Goal: Task Accomplishment & Management: Manage account settings

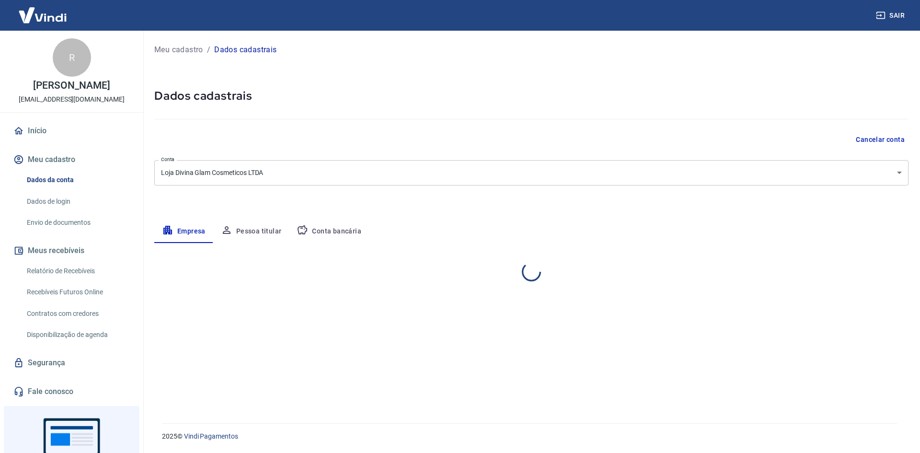
select select "ES"
select select "business"
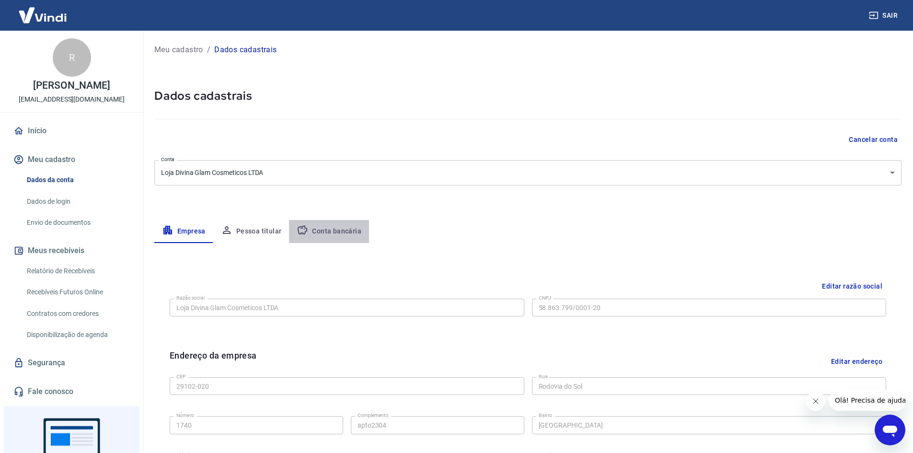
click at [329, 232] on button "Conta bancária" at bounding box center [329, 231] width 80 height 23
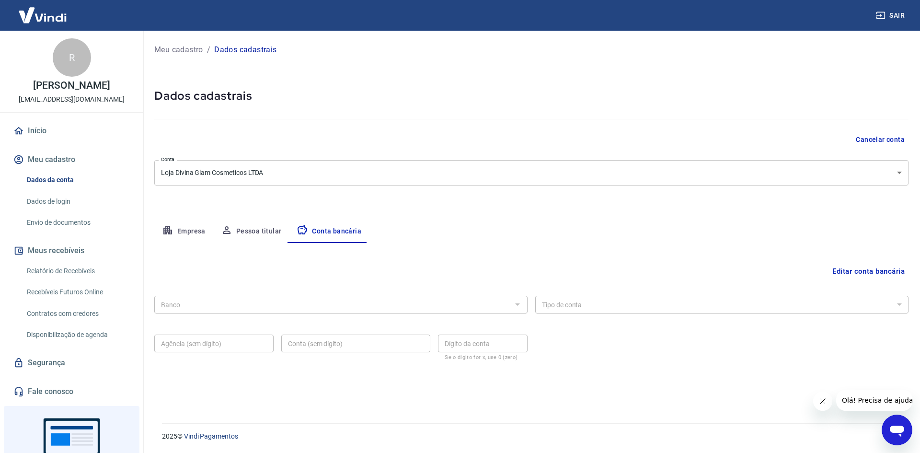
click at [512, 305] on div at bounding box center [517, 304] width 12 height 13
click at [874, 271] on button "Editar conta bancária" at bounding box center [868, 271] width 80 height 18
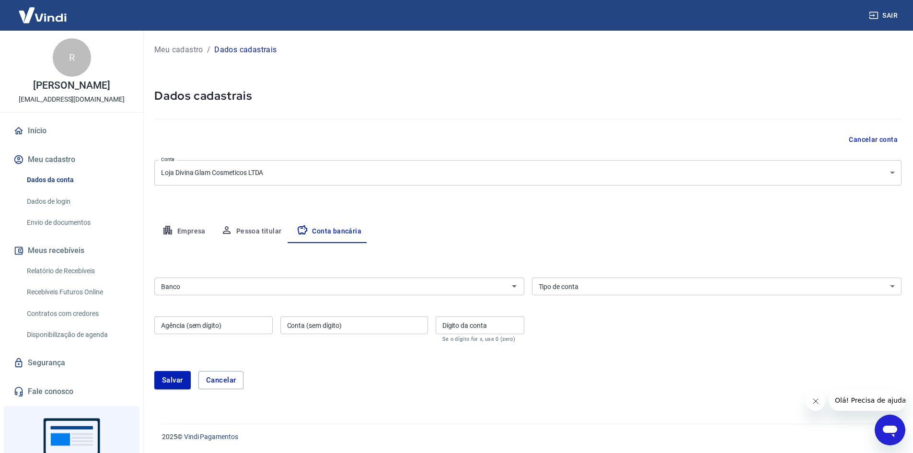
click at [486, 292] on input "Banco" at bounding box center [331, 286] width 348 height 12
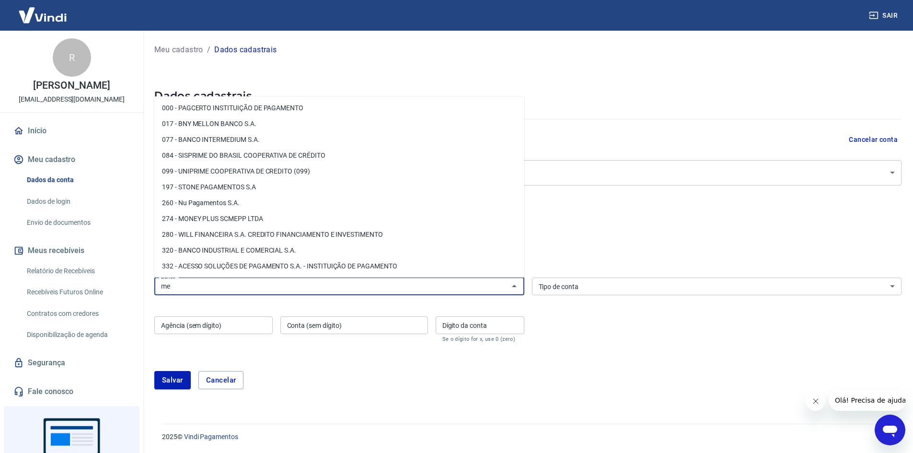
type input "m"
type input "p"
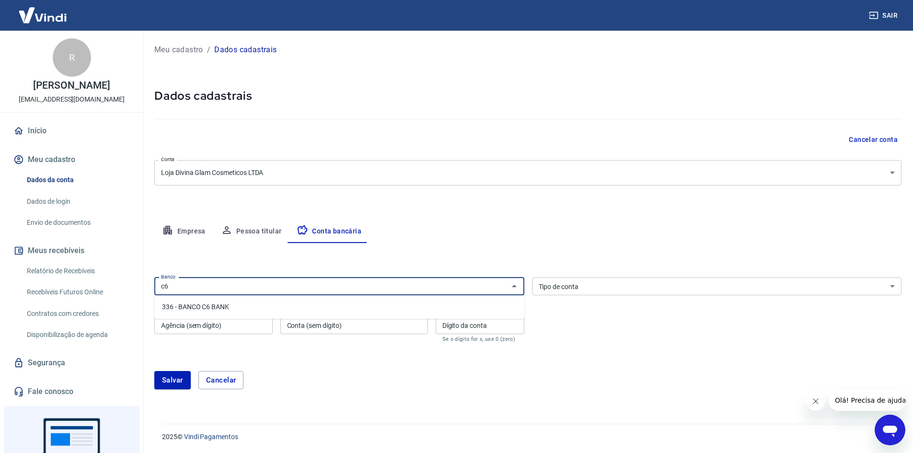
type input "c6"
click at [360, 205] on div "Meu cadastro / Dados cadastrais Dados cadastrais Cancelar conta Conta Loja Divi…" at bounding box center [528, 221] width 770 height 381
